Goal: Navigation & Orientation: Understand site structure

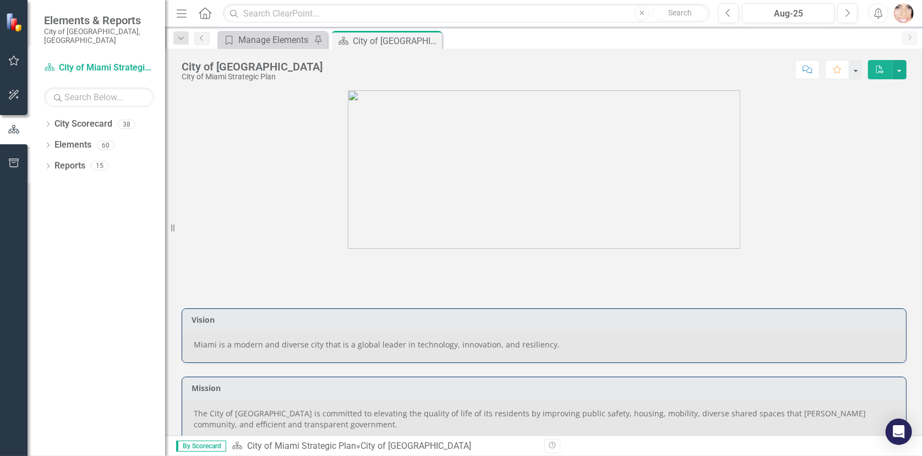
scroll to position [495, 0]
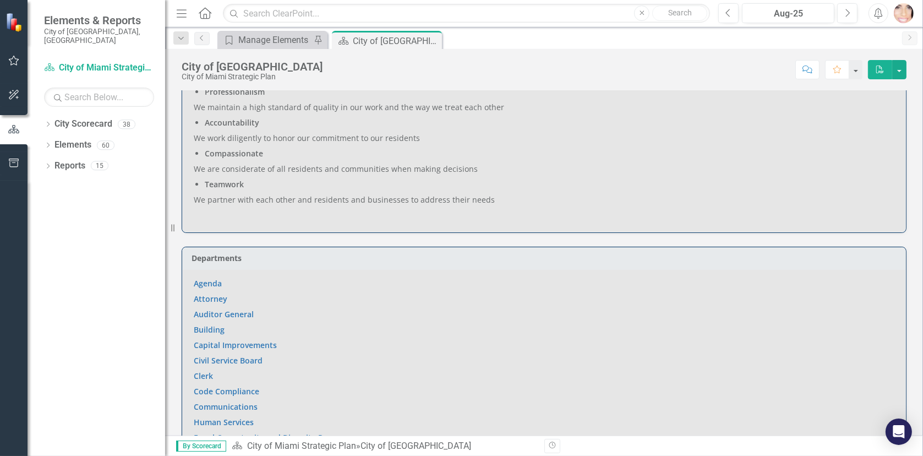
scroll to position [495, 0]
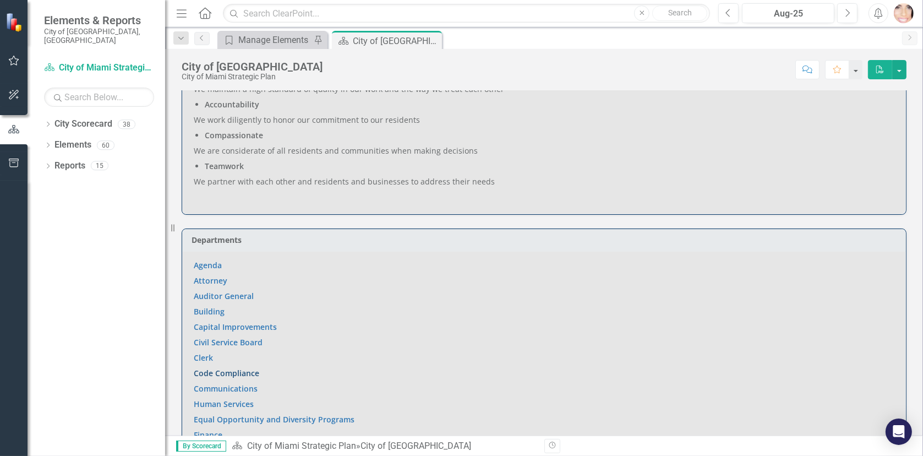
click at [223, 370] on link "Code Compliance" at bounding box center [226, 373] width 65 height 10
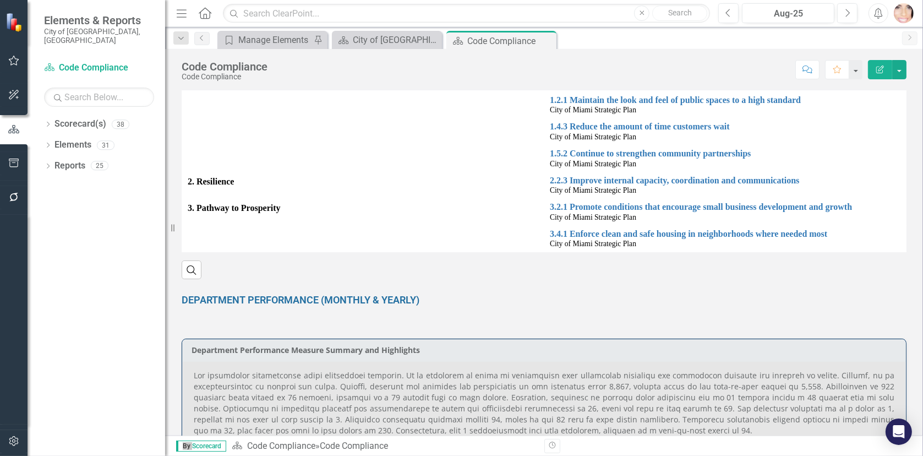
scroll to position [275, 0]
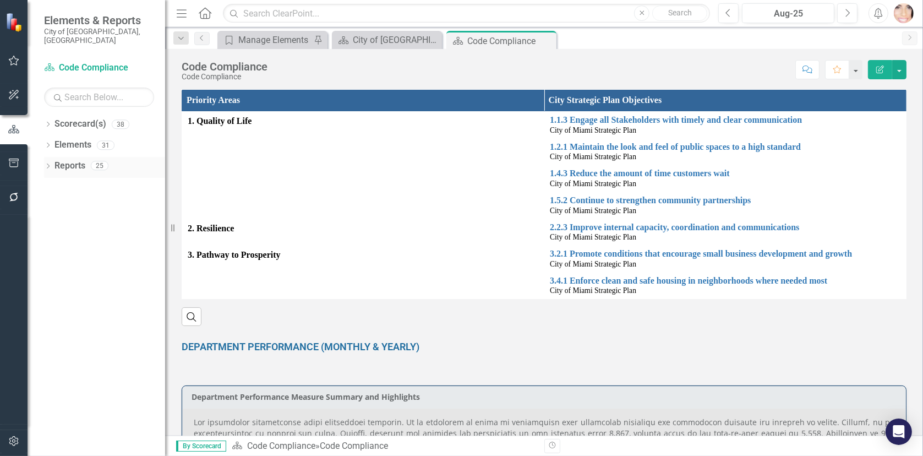
click at [50, 164] on icon "Dropdown" at bounding box center [48, 167] width 8 height 6
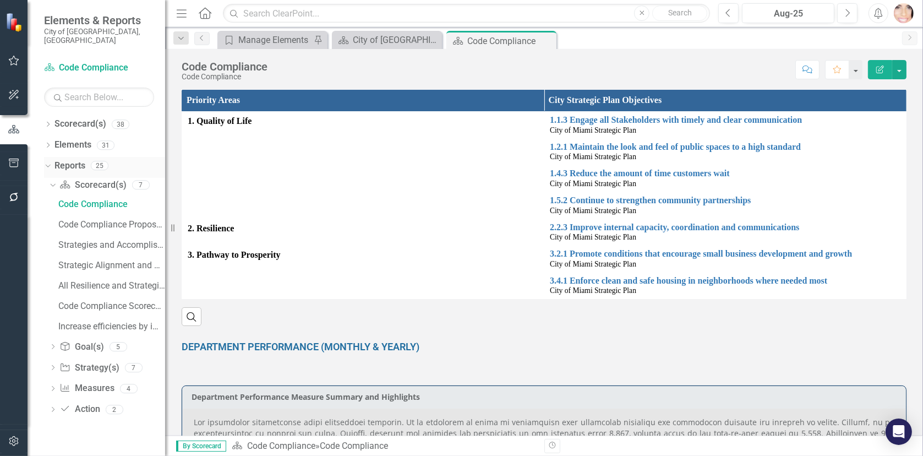
click at [164, 157] on div "Reports 25" at bounding box center [109, 167] width 111 height 21
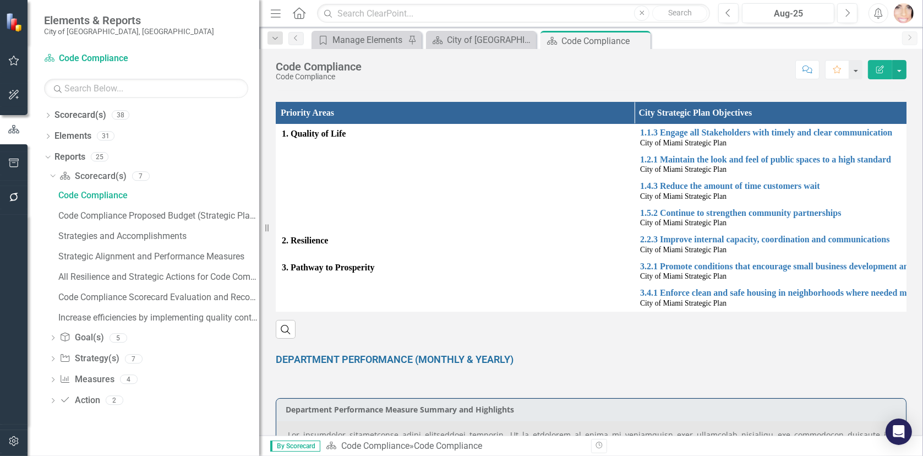
scroll to position [288, 0]
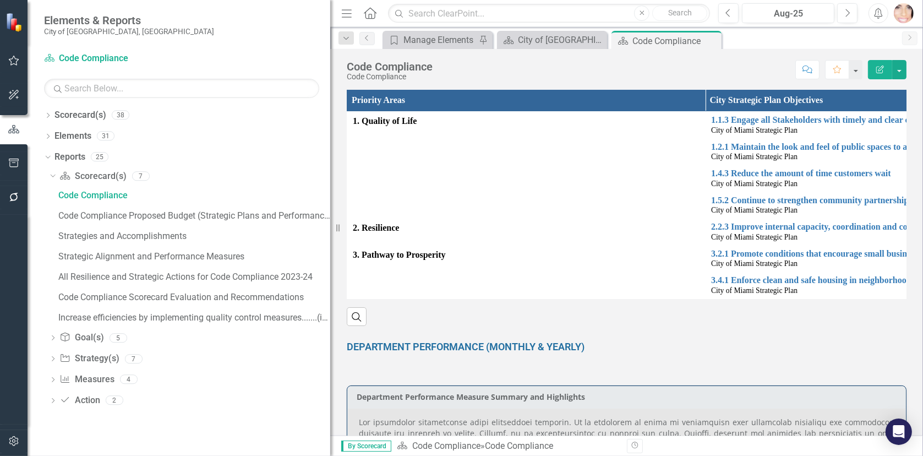
drag, startPoint x: 259, startPoint y: 264, endPoint x: 495, endPoint y: 276, distance: 236.4
click at [495, 276] on div "Elements & Reports City of [GEOGRAPHIC_DATA], [GEOGRAPHIC_DATA] Scorecard(s) Co…" at bounding box center [461, 228] width 923 height 456
click at [50, 174] on icon "Dropdown" at bounding box center [51, 176] width 6 height 8
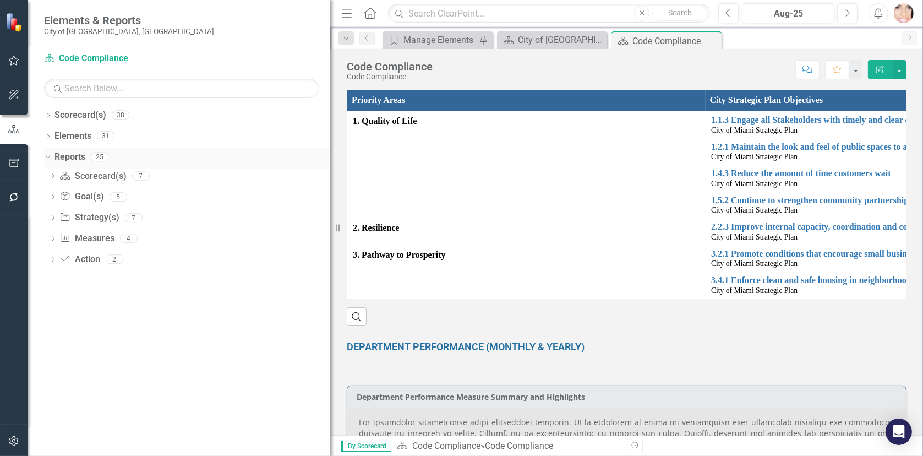
click at [45, 155] on icon "Dropdown" at bounding box center [46, 156] width 6 height 8
click at [51, 155] on icon "Dropdown" at bounding box center [48, 158] width 8 height 6
click at [84, 236] on link "Measure Measures" at bounding box center [86, 238] width 54 height 13
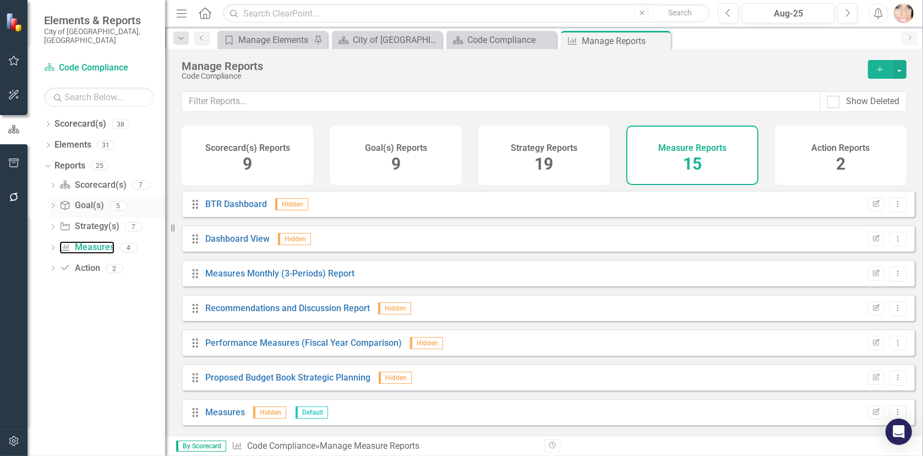
drag, startPoint x: 340, startPoint y: 230, endPoint x: 124, endPoint y: 189, distance: 218.9
click at [125, 190] on div "Elements & Reports City of [GEOGRAPHIC_DATA], [GEOGRAPHIC_DATA] Scorecard(s) Co…" at bounding box center [82, 228] width 165 height 456
click at [87, 221] on link "Strategy Strategy(s)" at bounding box center [88, 227] width 59 height 13
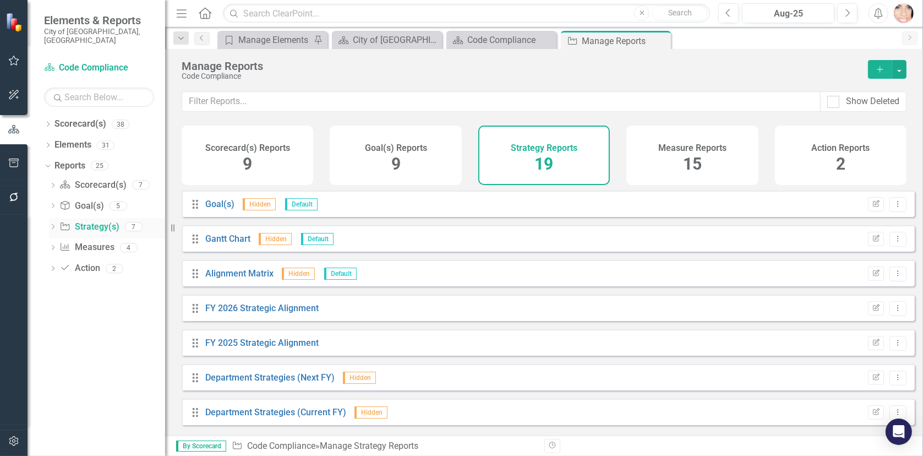
click at [86, 221] on link "Strategy Strategy(s)" at bounding box center [88, 227] width 59 height 13
click at [47, 161] on icon "Dropdown" at bounding box center [46, 165] width 6 height 8
click at [70, 139] on link "Elements" at bounding box center [72, 145] width 37 height 13
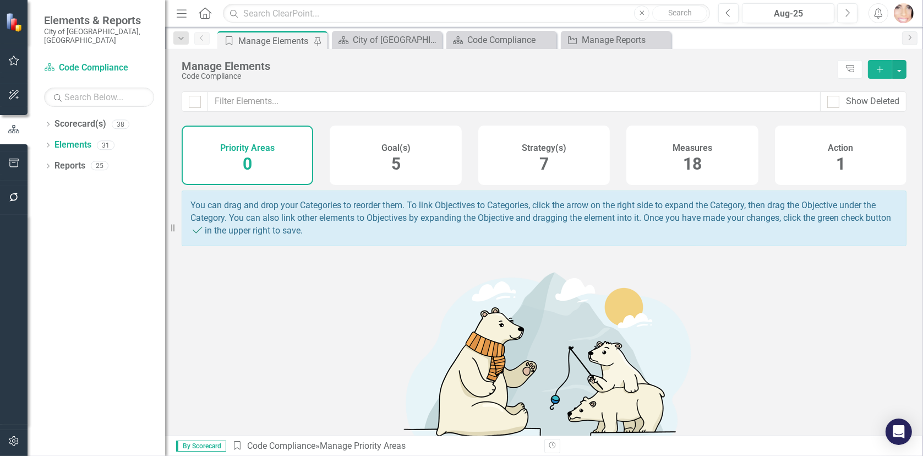
click at [549, 153] on div "Strategy(s) 7" at bounding box center [544, 154] width 132 height 59
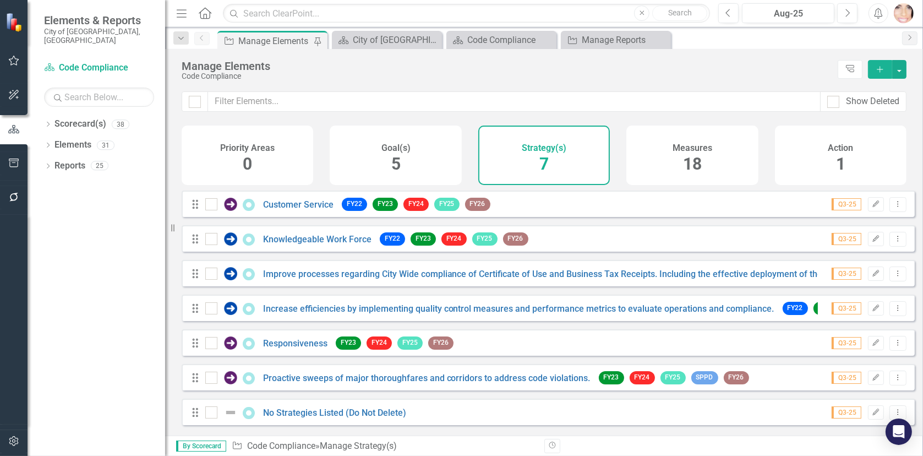
scroll to position [6, 0]
